Goal: Navigation & Orientation: Find specific page/section

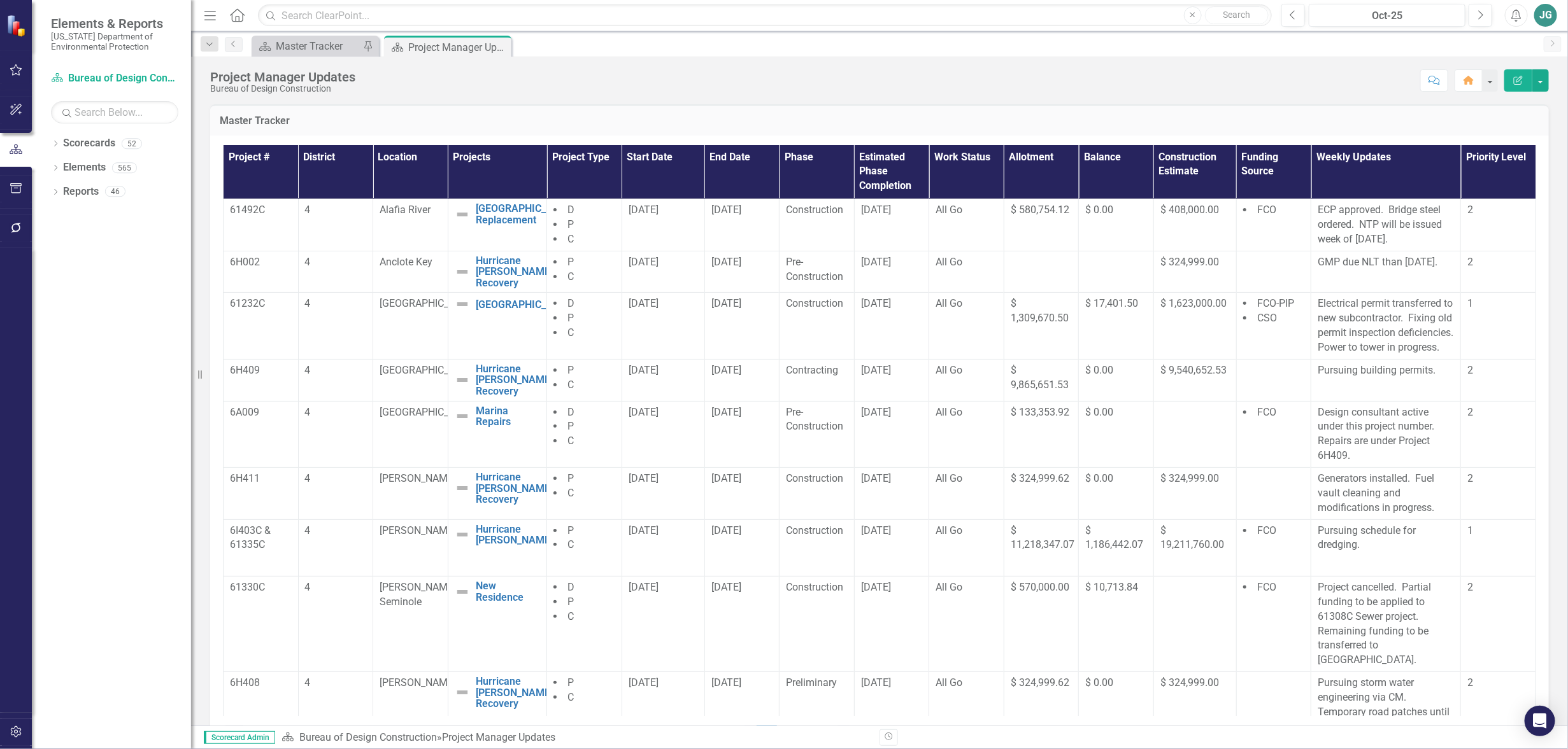
click at [406, 159] on th "Location" at bounding box center [411, 172] width 75 height 54
click at [12, 72] on icon "button" at bounding box center [16, 70] width 14 height 10
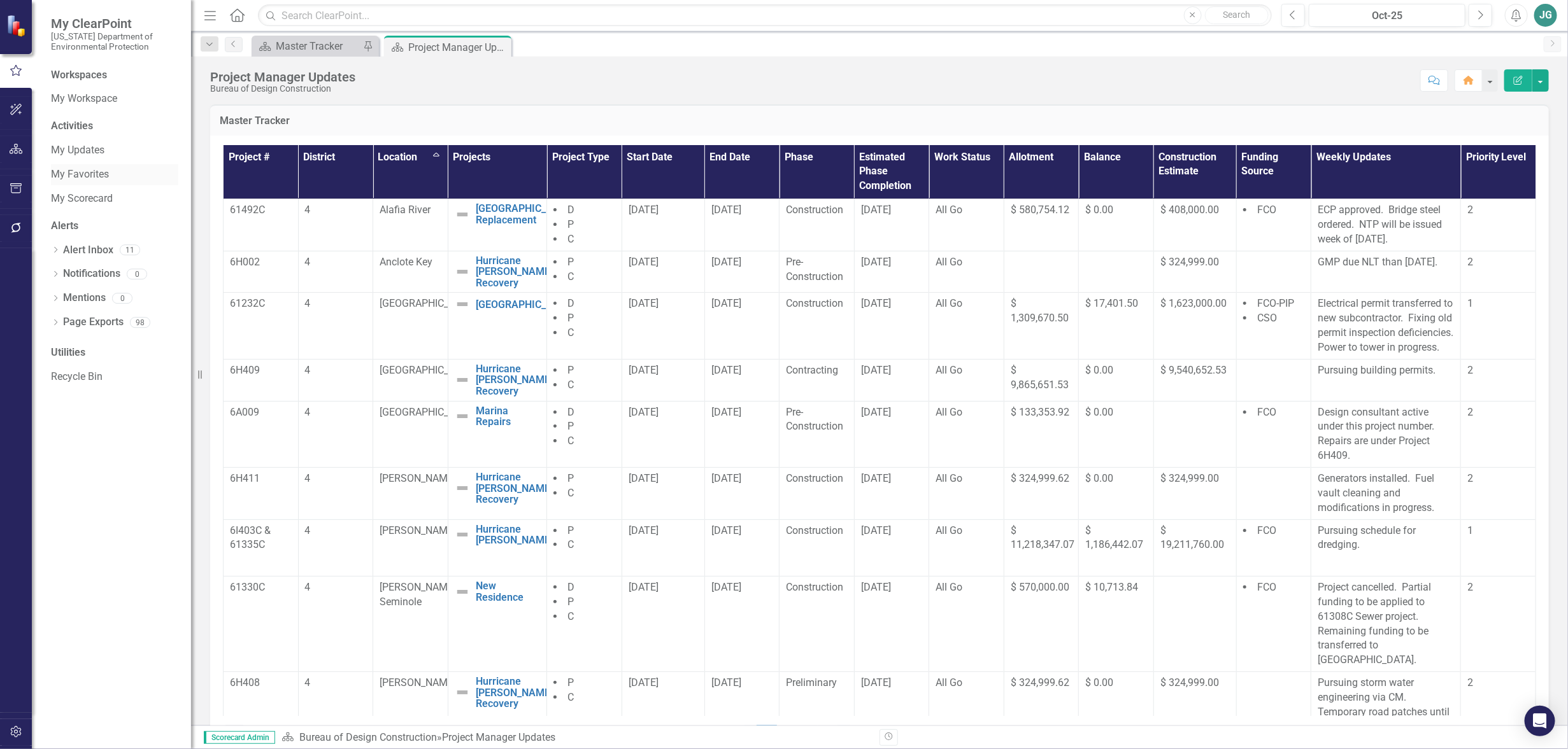
click at [87, 174] on link "My Favorites" at bounding box center [115, 175] width 127 height 14
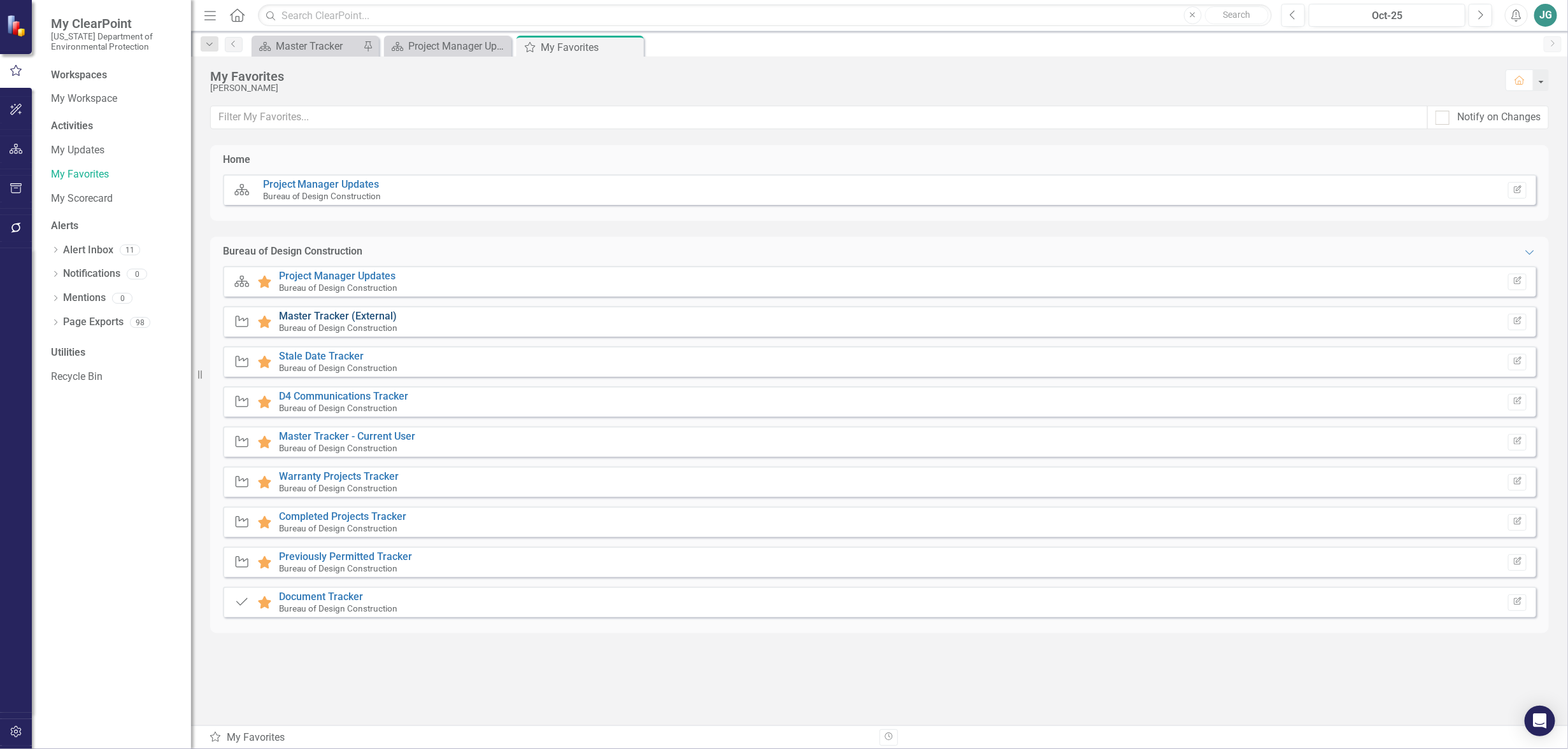
click at [369, 313] on link "Master Tracker (External)" at bounding box center [337, 316] width 118 height 12
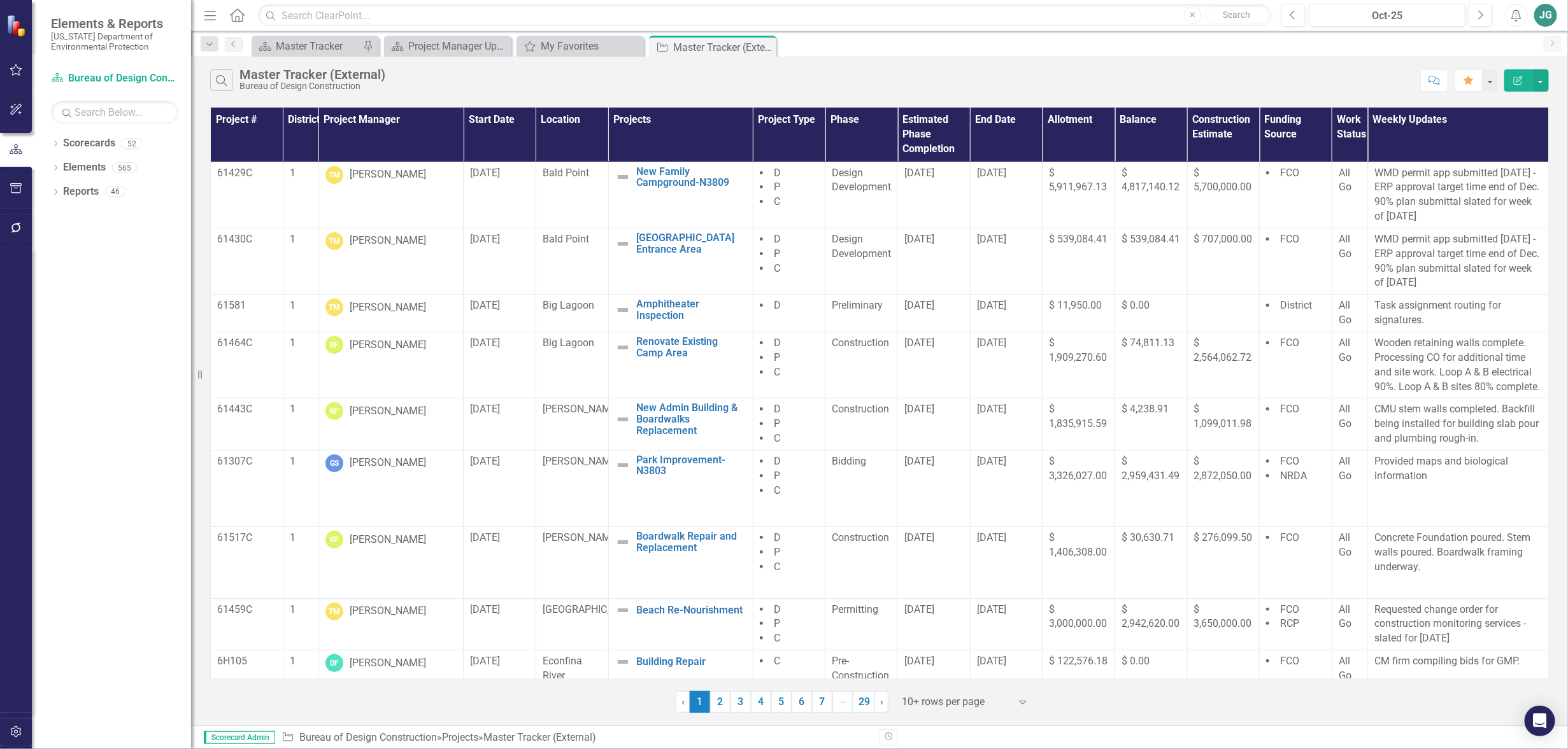
click at [567, 122] on th "Location" at bounding box center [572, 134] width 73 height 54
click at [567, 122] on th "Location Sort Ascending" at bounding box center [572, 134] width 72 height 54
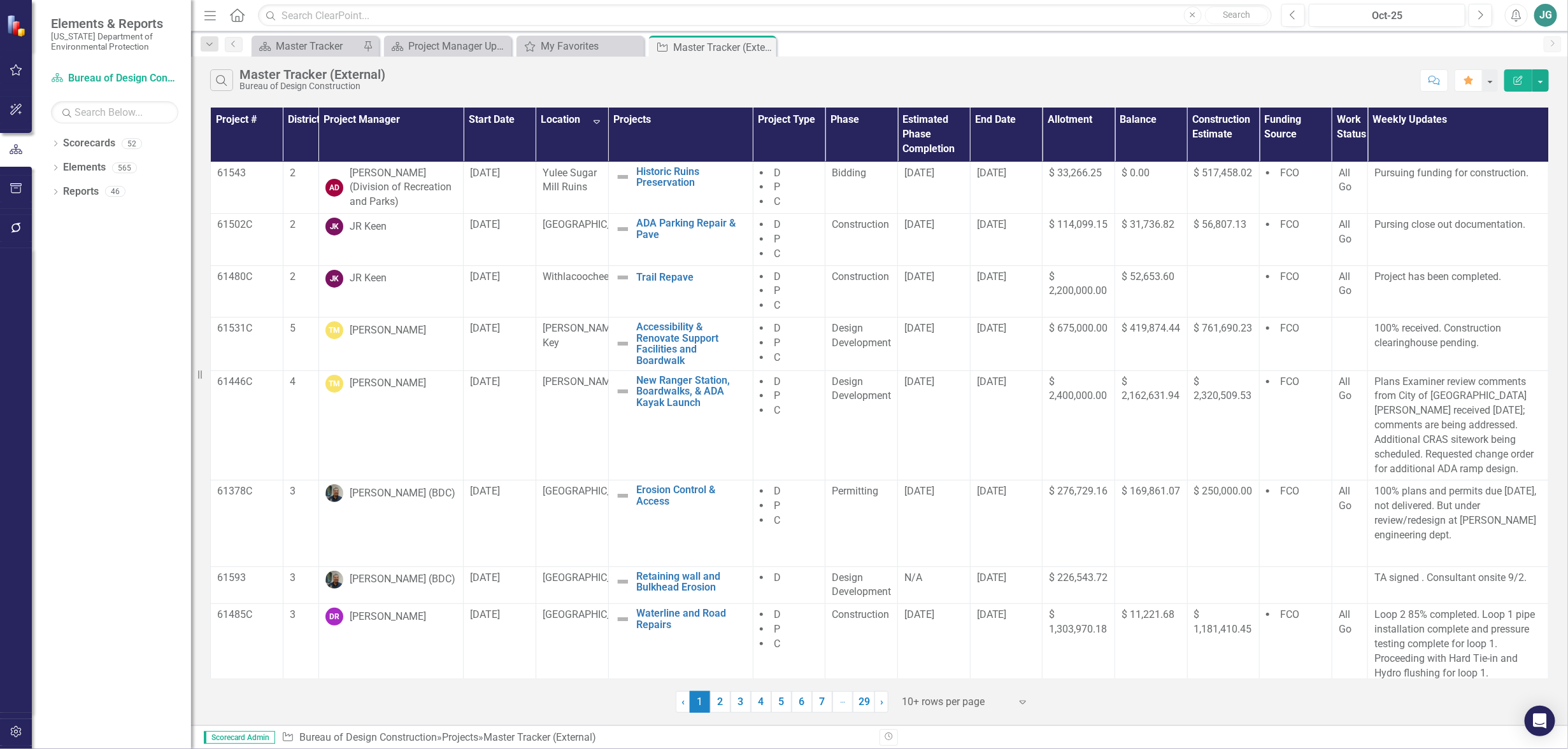
click at [562, 121] on th "Location Sort Descending" at bounding box center [572, 134] width 73 height 54
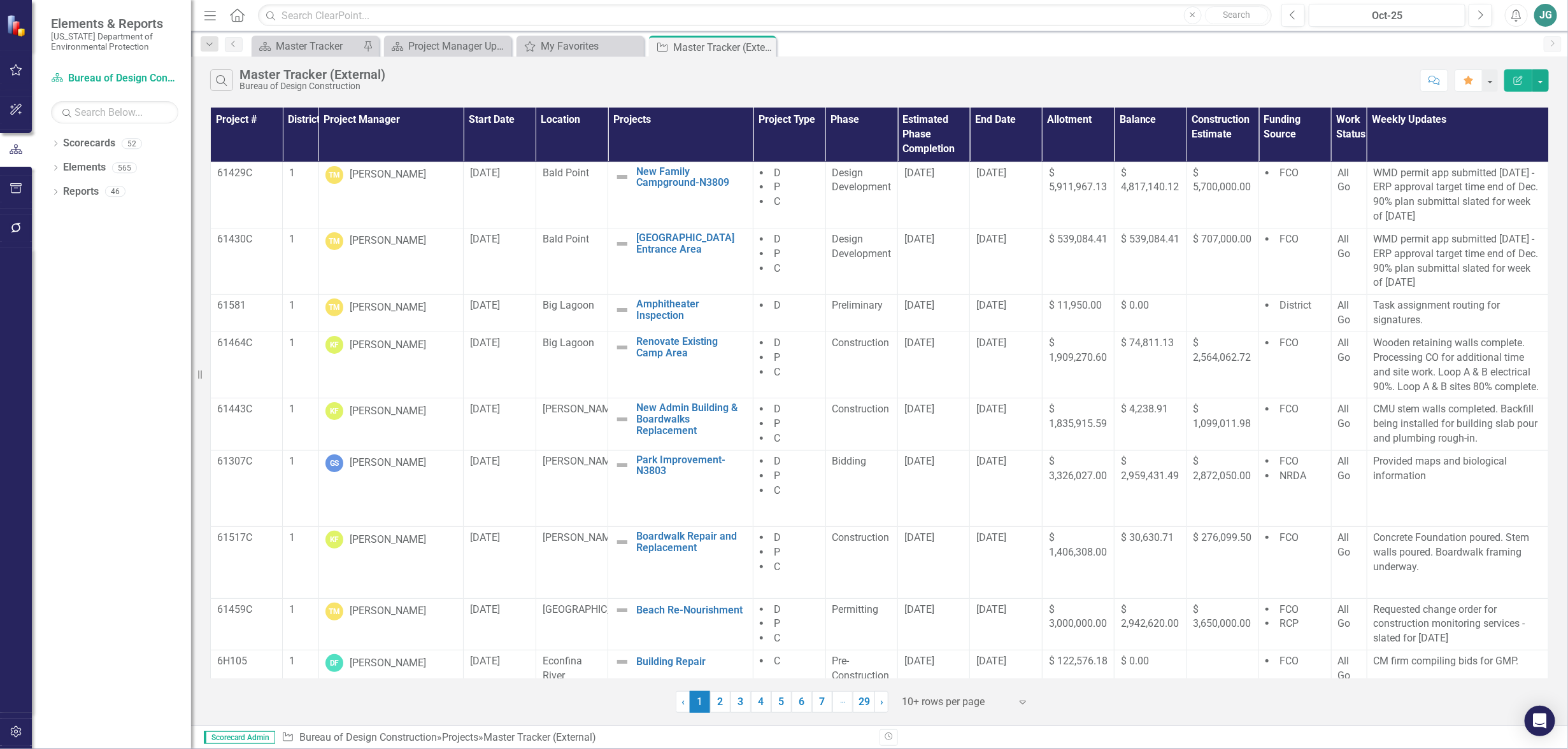
click at [557, 122] on th "Location" at bounding box center [572, 134] width 72 height 54
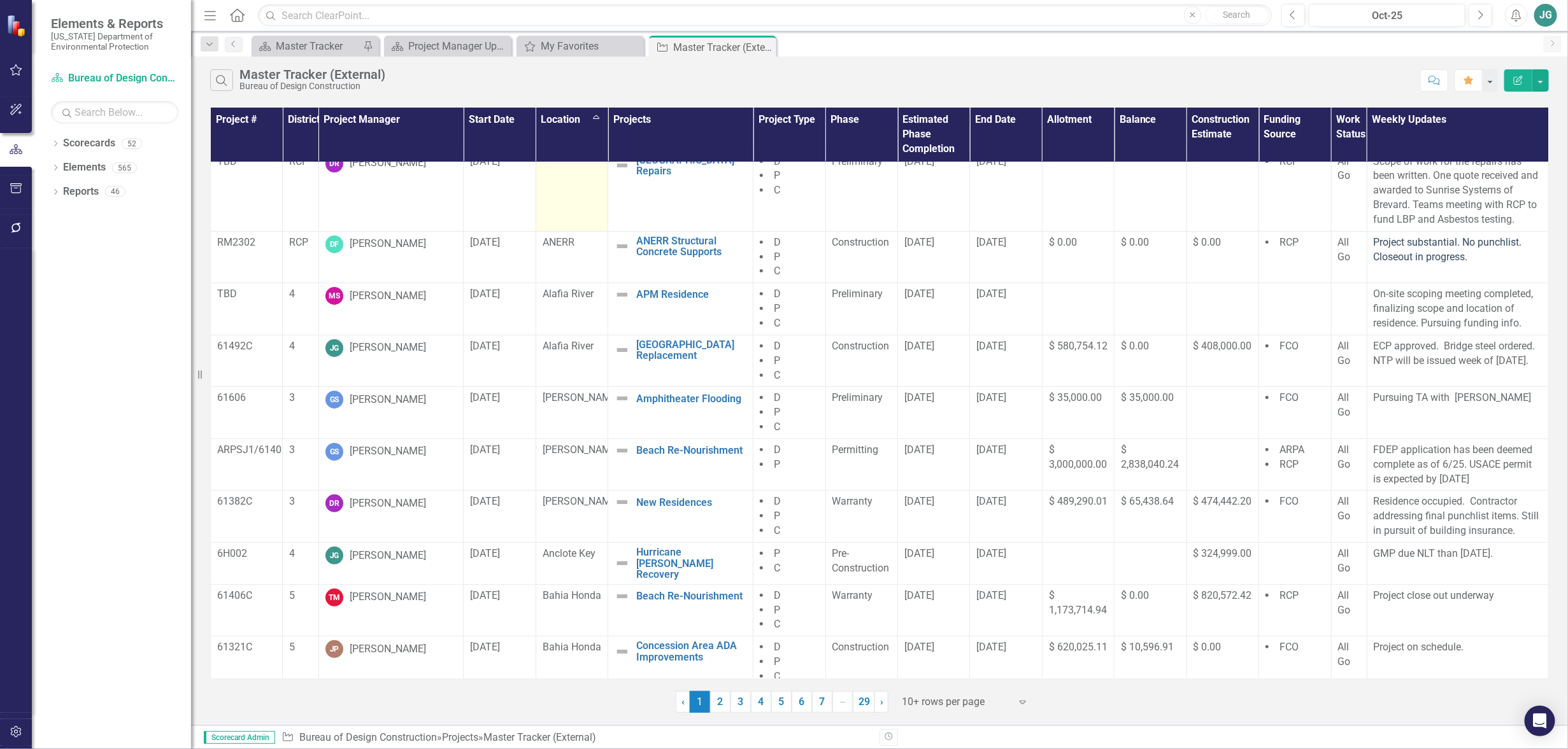
scroll to position [16, 0]
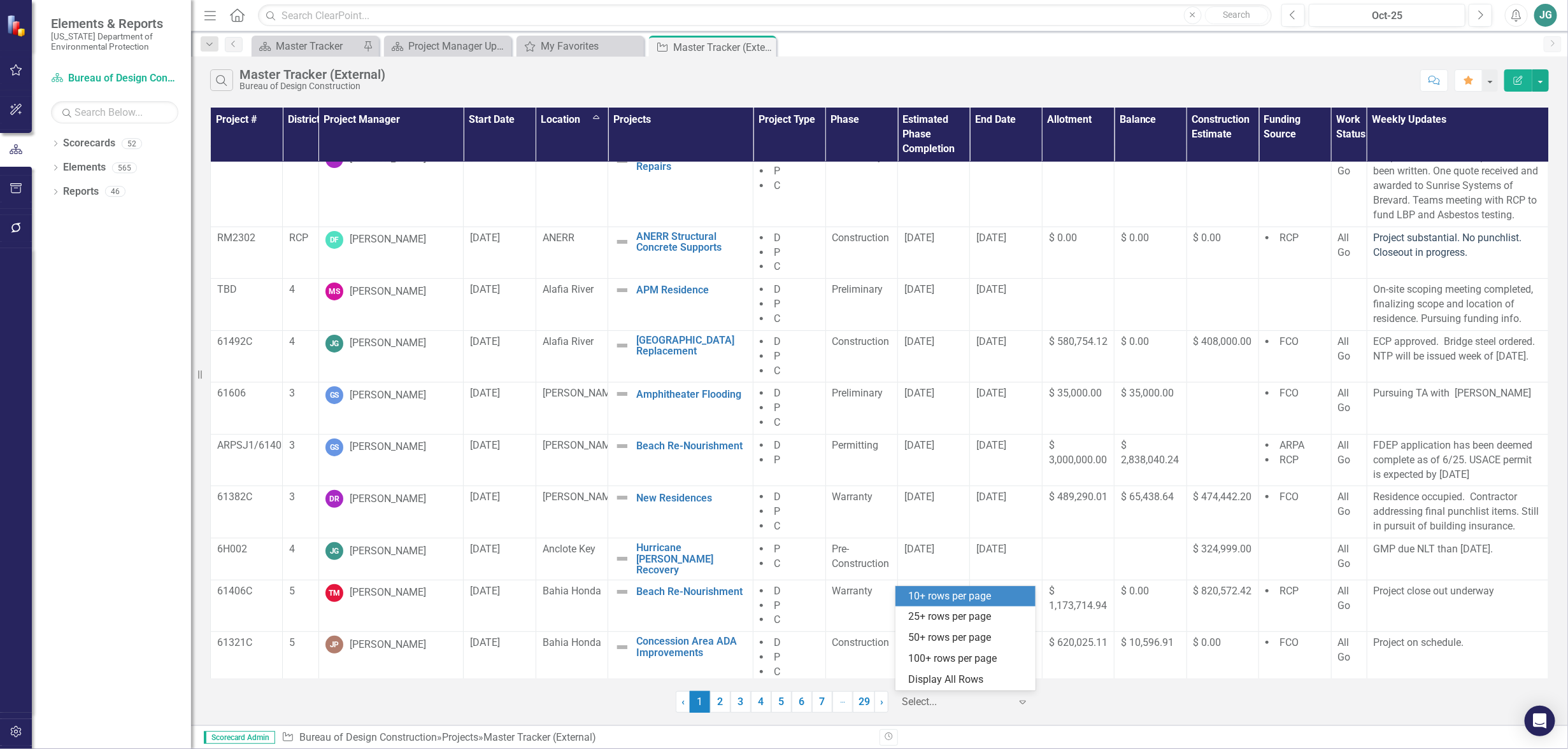
click at [963, 697] on div at bounding box center [956, 703] width 108 height 17
click at [963, 679] on div "Display All Rows" at bounding box center [968, 680] width 120 height 14
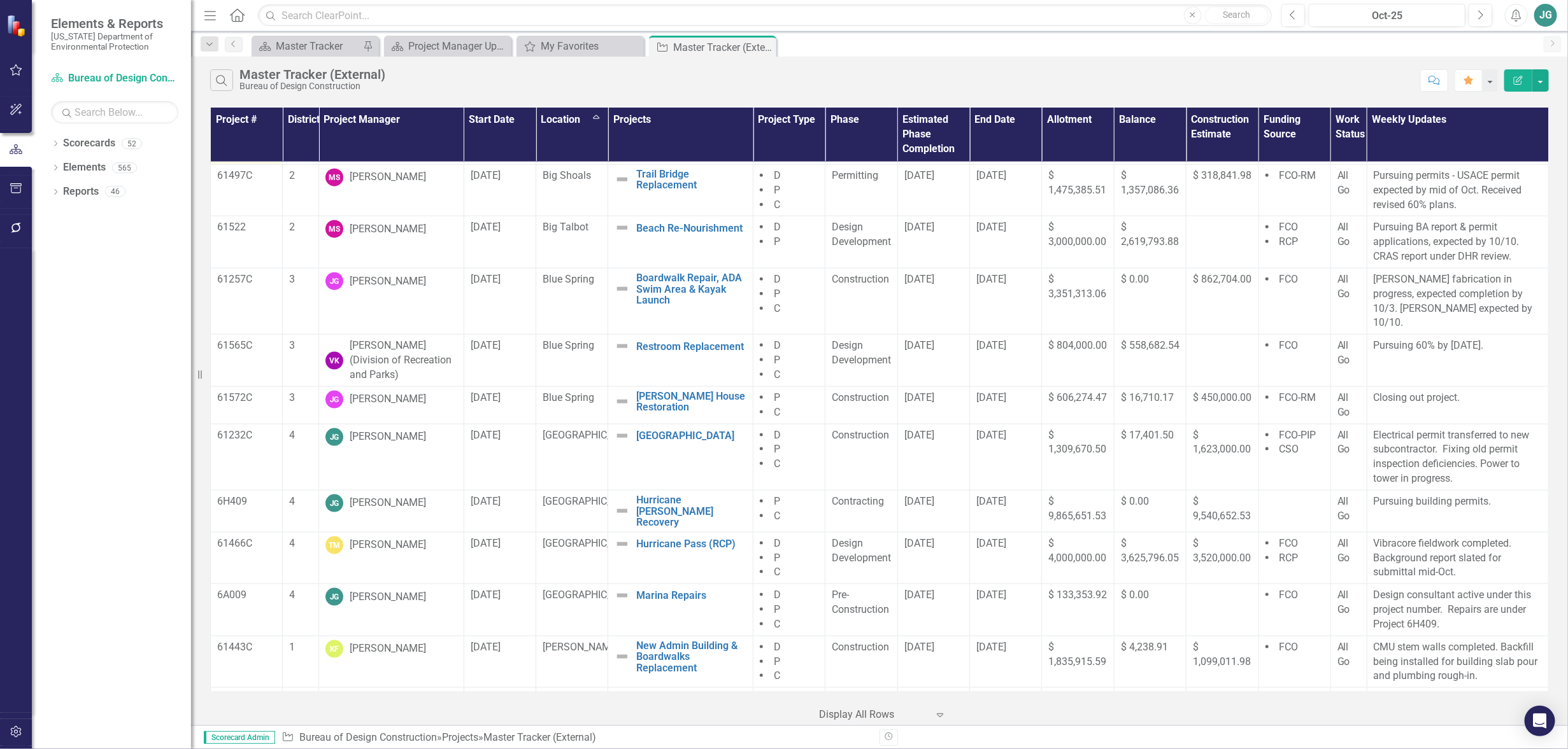
scroll to position [879, 0]
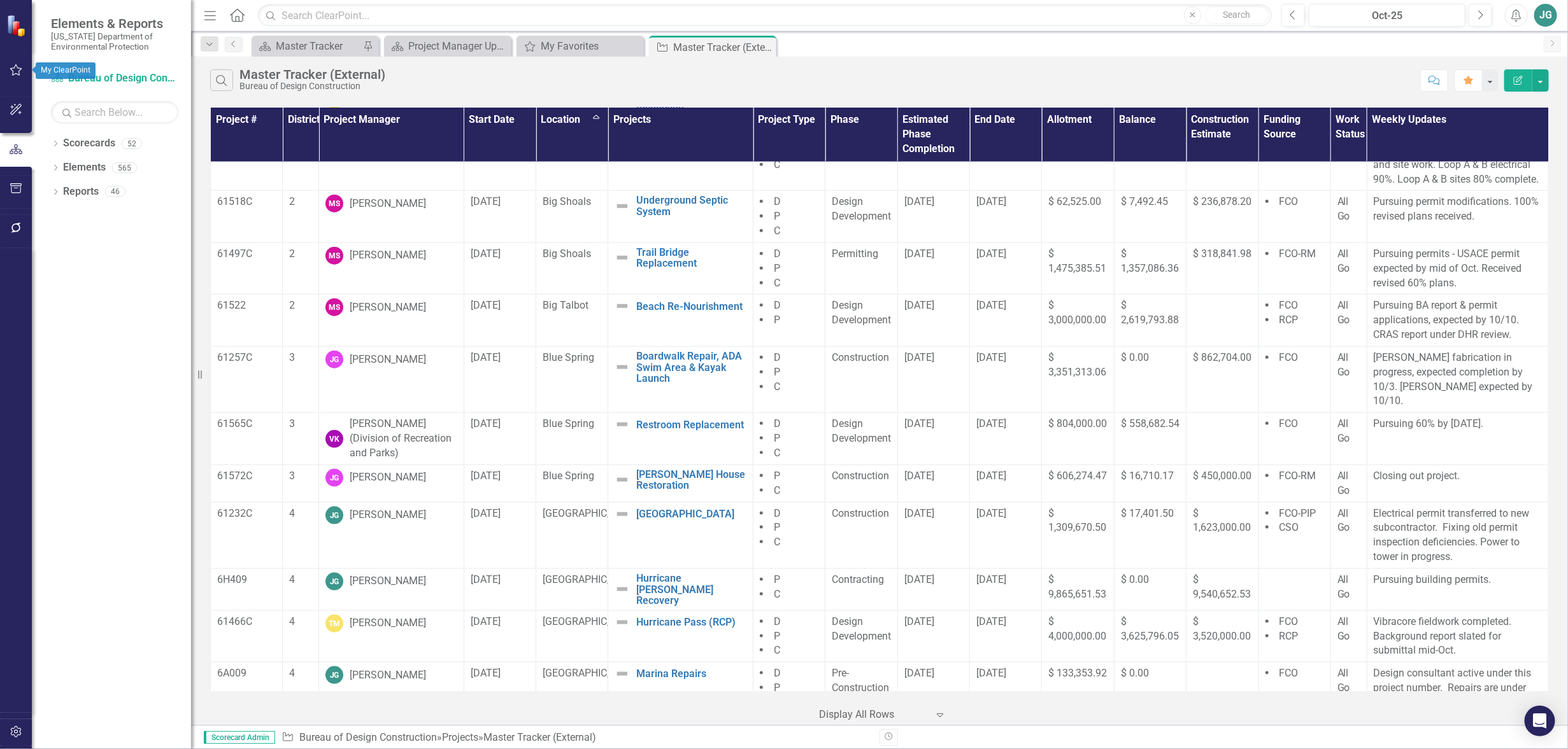
click at [15, 71] on icon "button" at bounding box center [16, 70] width 14 height 10
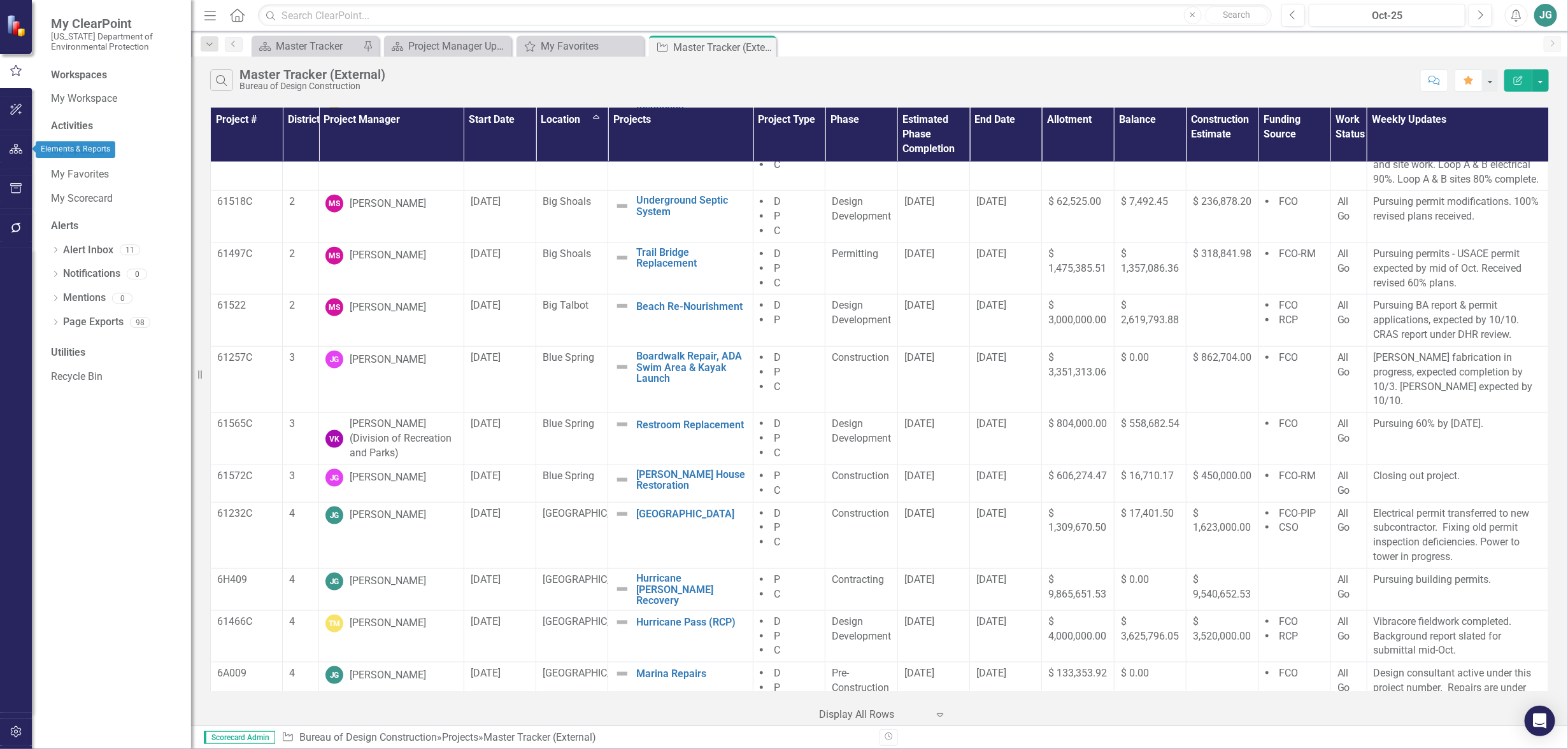
click at [15, 153] on icon "button" at bounding box center [16, 149] width 14 height 10
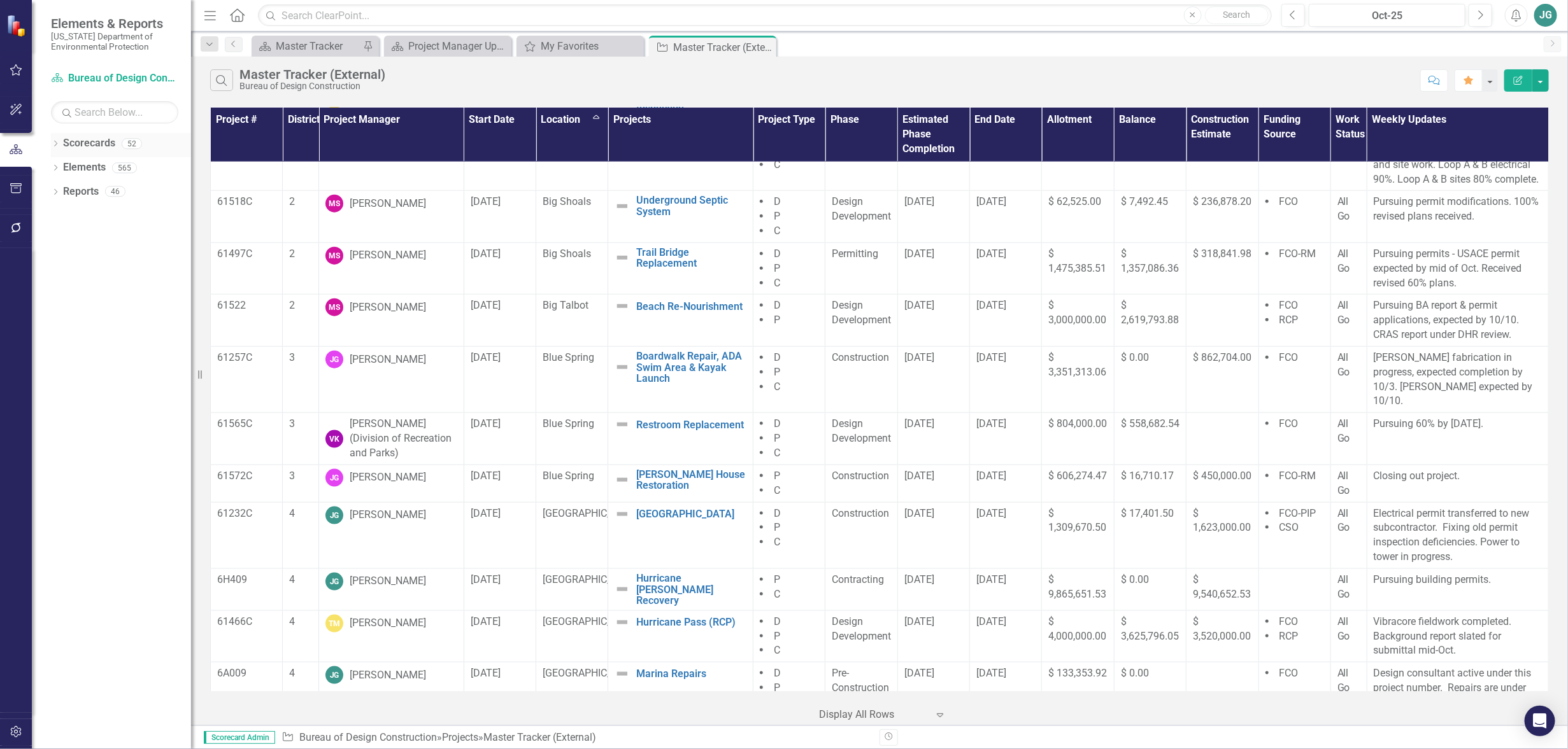
click at [93, 142] on link "Scorecards" at bounding box center [89, 144] width 52 height 14
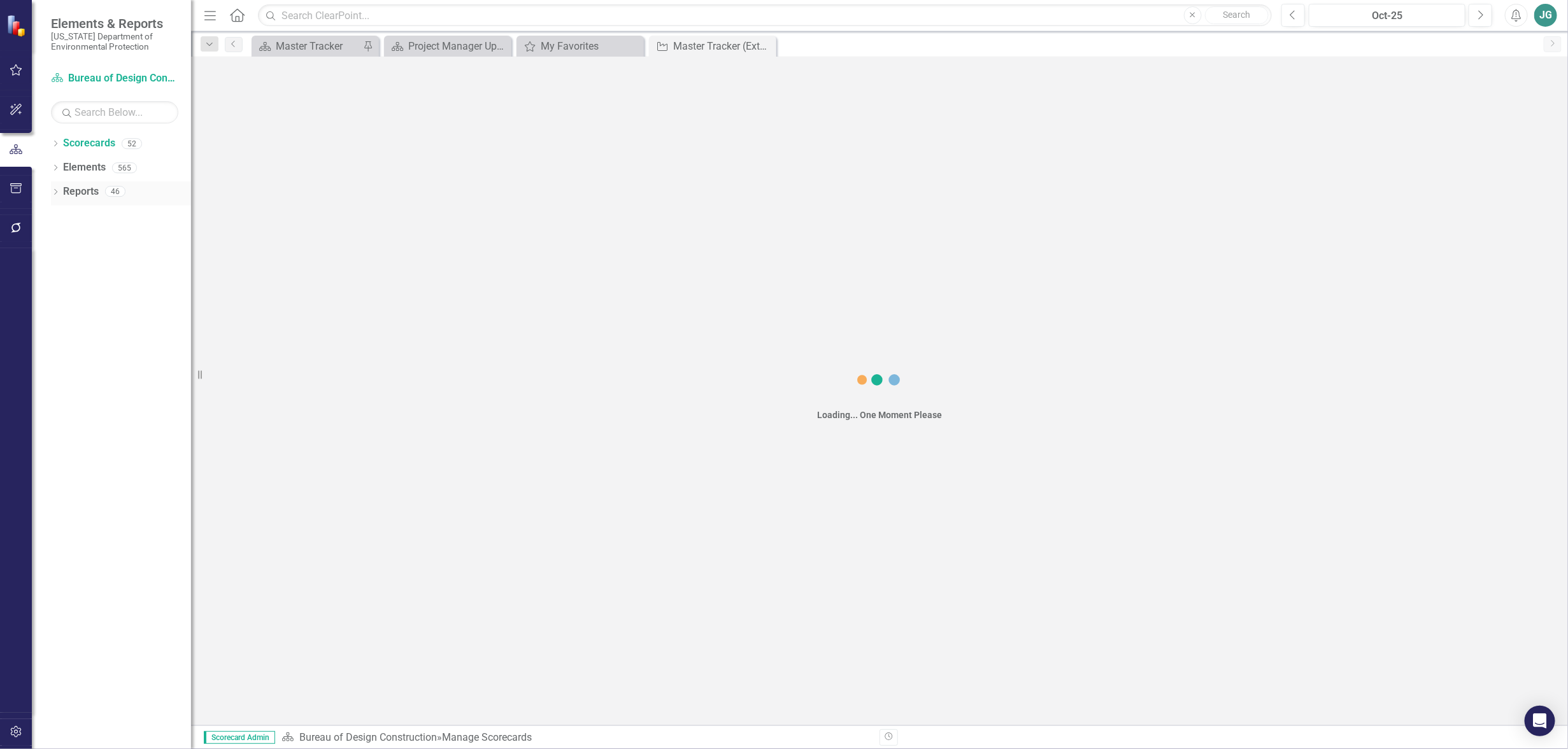
click at [83, 190] on link "Reports" at bounding box center [80, 192] width 35 height 14
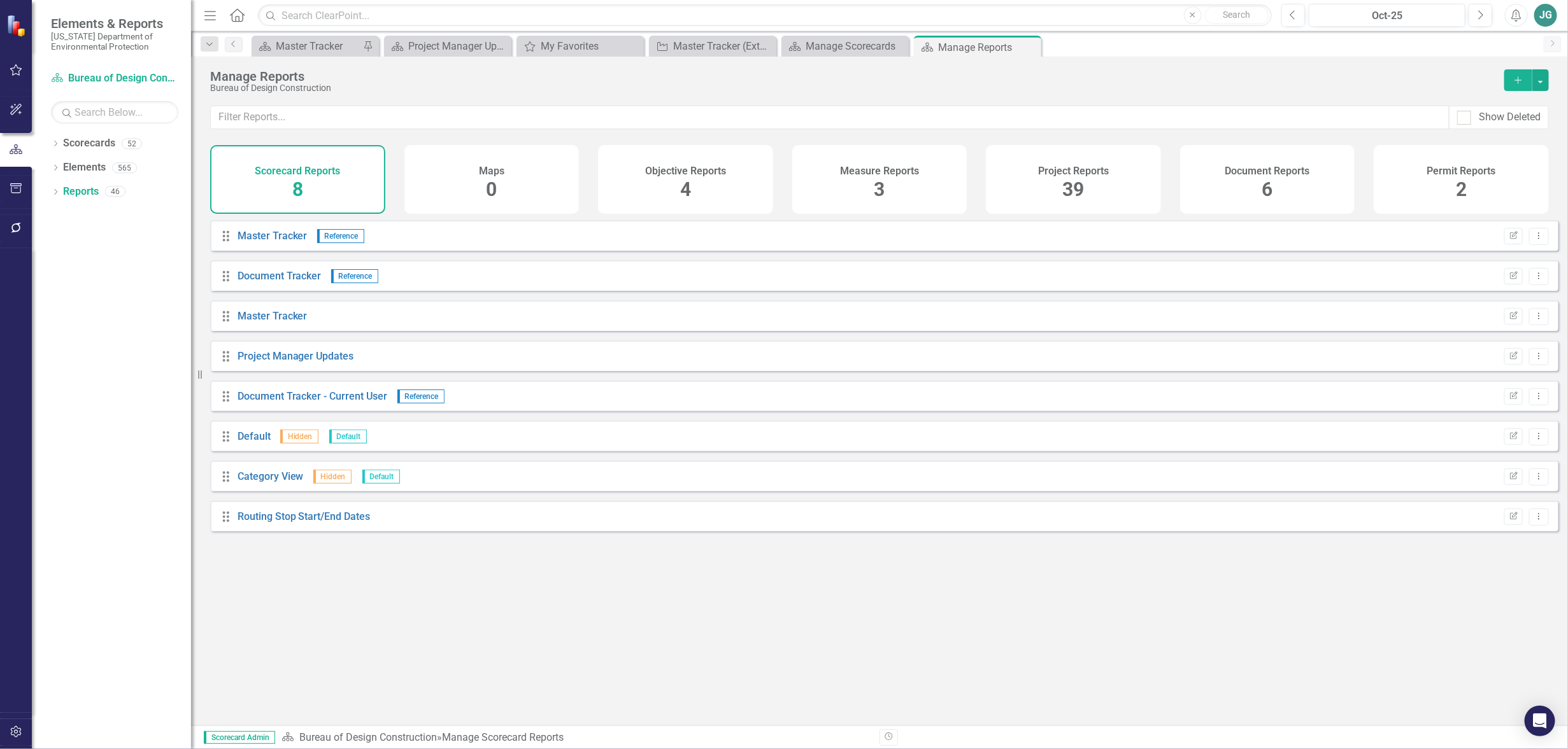
click at [1083, 187] on span "39" at bounding box center [1074, 189] width 22 height 22
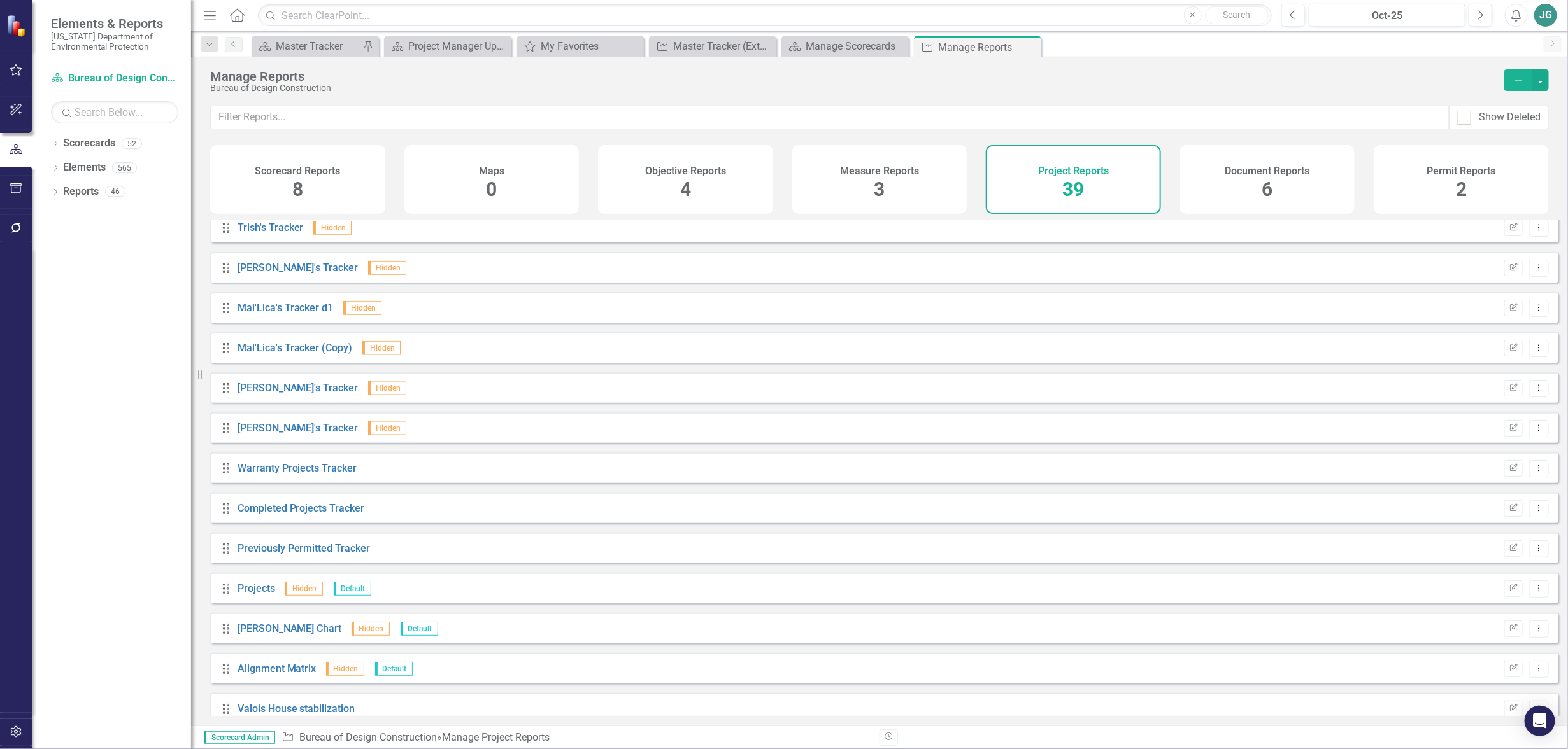
scroll to position [1067, 0]
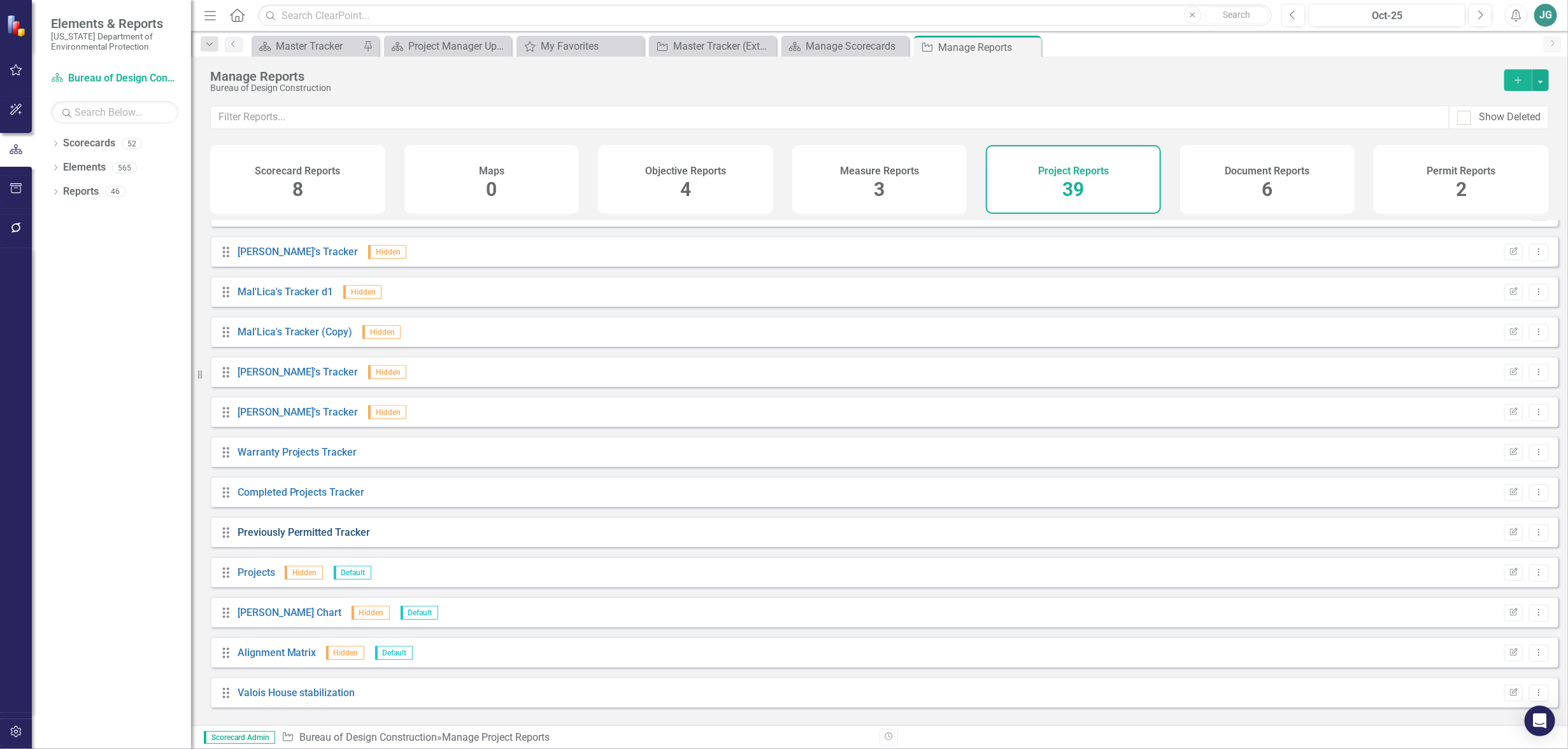
click at [354, 538] on link "Previously Permitted Tracker" at bounding box center [304, 533] width 133 height 12
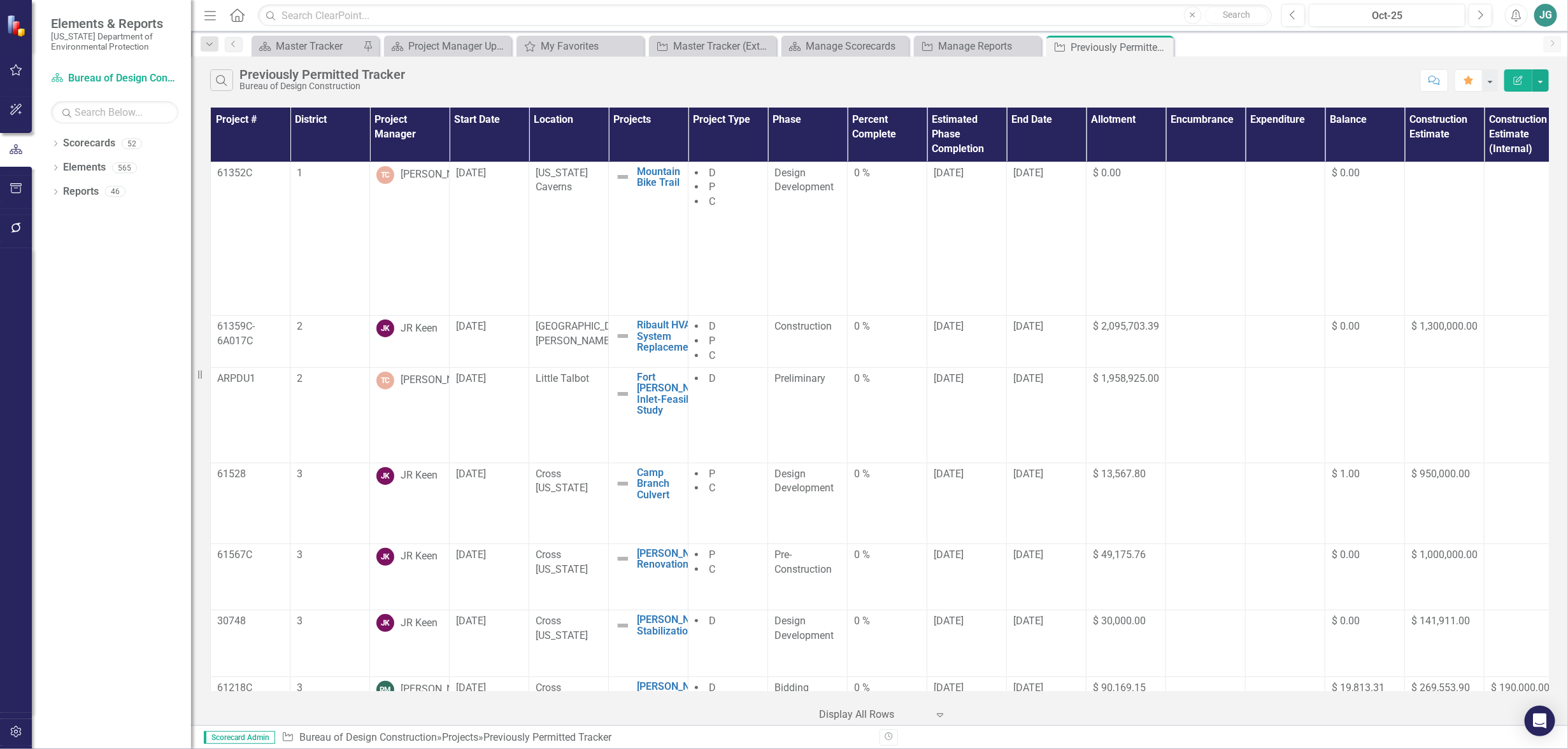
click at [562, 129] on th "Location" at bounding box center [569, 134] width 79 height 54
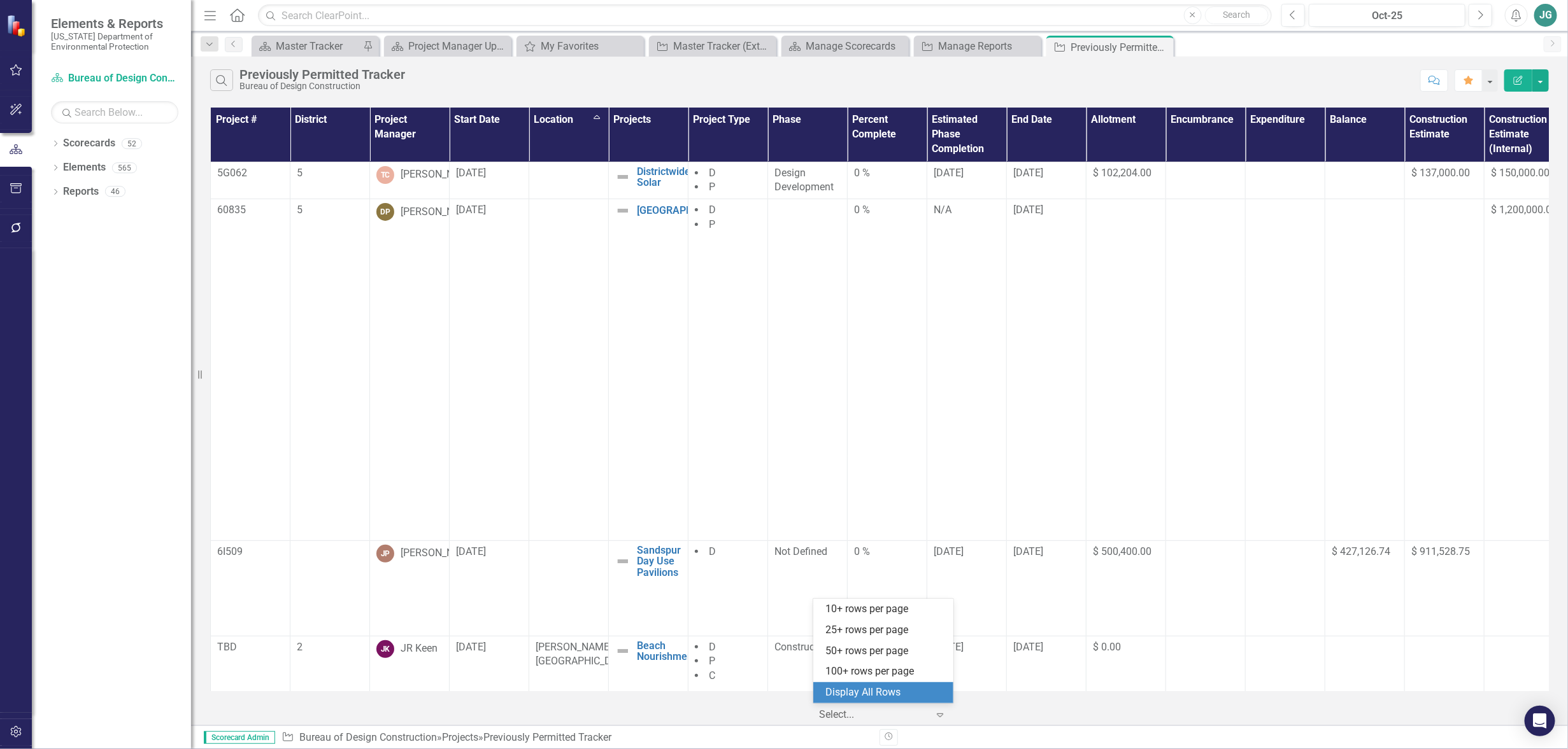
click at [879, 714] on div at bounding box center [874, 715] width 108 height 17
click at [879, 689] on div "Display All Rows" at bounding box center [886, 693] width 120 height 14
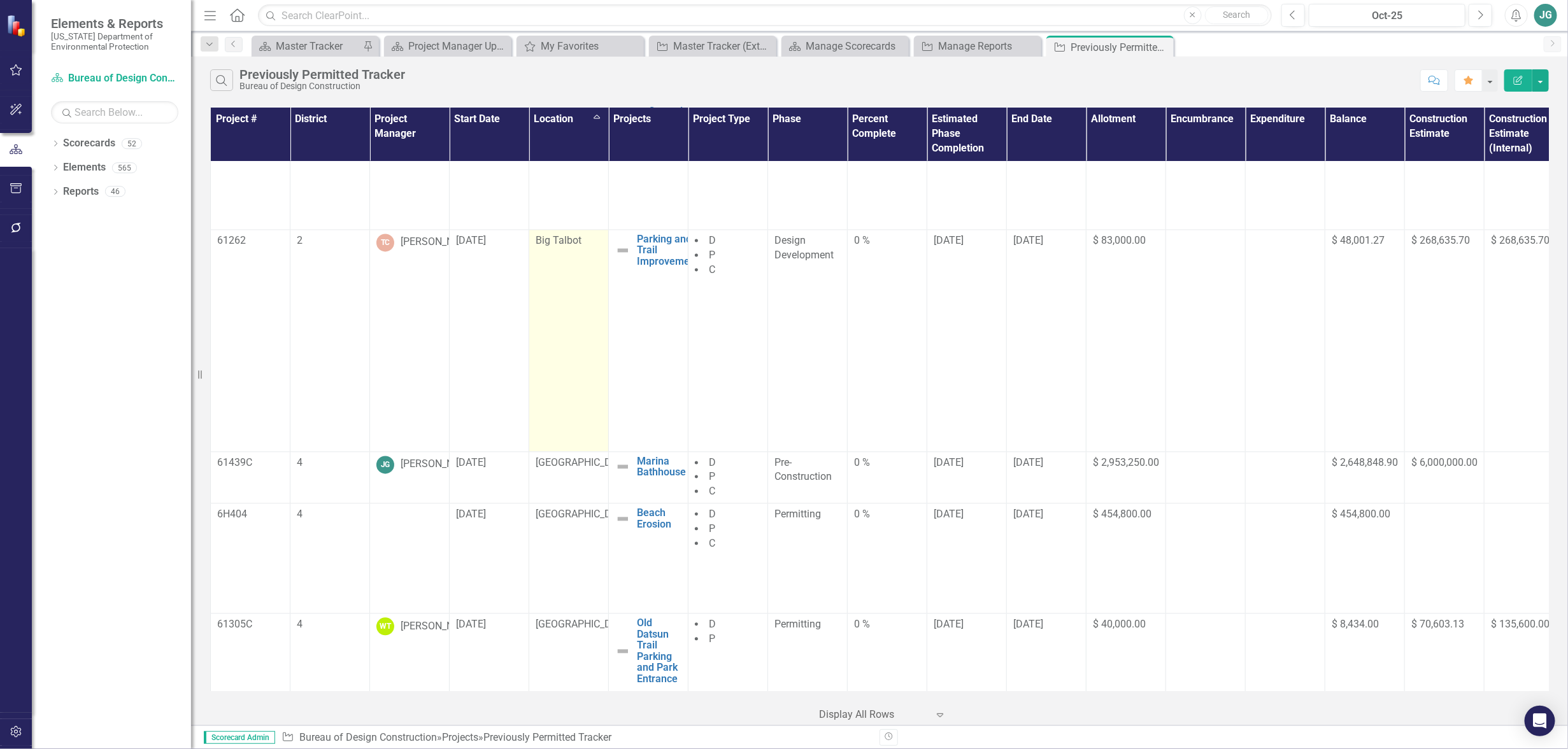
scroll to position [1592, 0]
